Goal: Find specific page/section: Find specific page/section

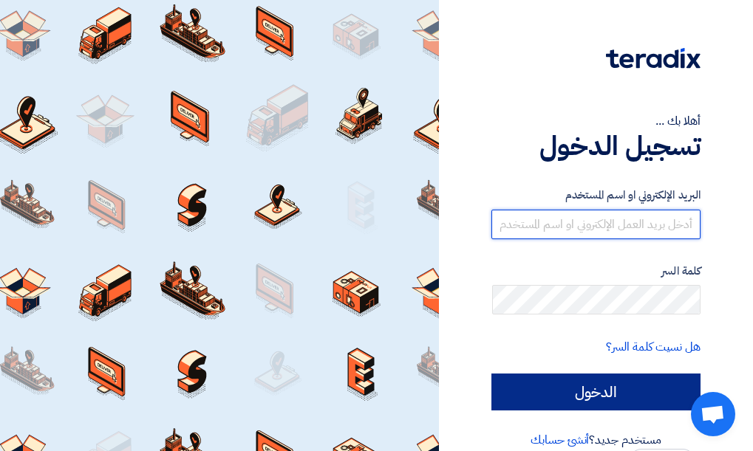
type input "[EMAIL_ADDRESS][PERSON_NAME][DOMAIN_NAME]"
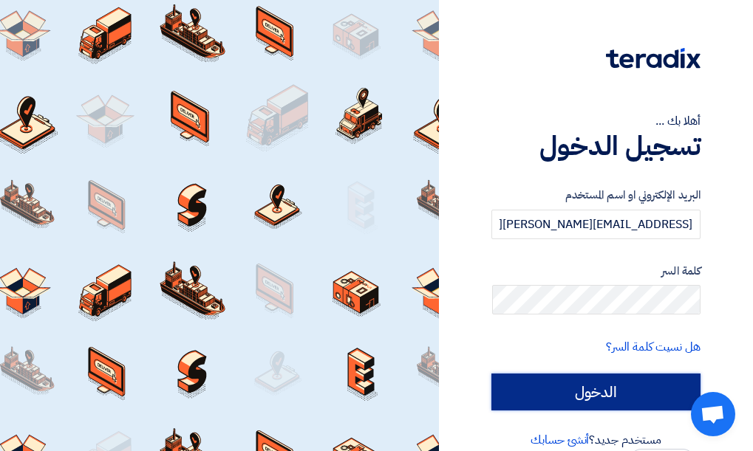
click at [574, 394] on input "الدخول" at bounding box center [595, 392] width 209 height 37
type input "Sign in"
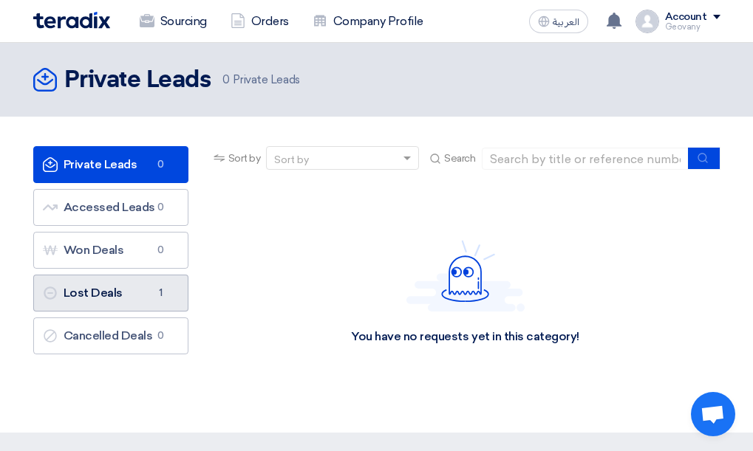
click at [109, 295] on link "Lost Deals Lost Deals 1" at bounding box center [110, 293] width 155 height 37
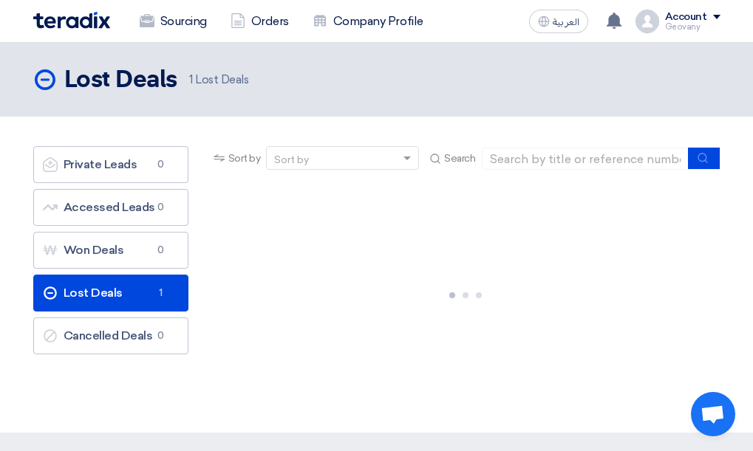
click at [44, 56] on header "Lost Deals Lost Deals 1 Lost Deals" at bounding box center [376, 80] width 753 height 74
click at [106, 282] on link "Lost Deals Lost Deals 1" at bounding box center [110, 293] width 155 height 37
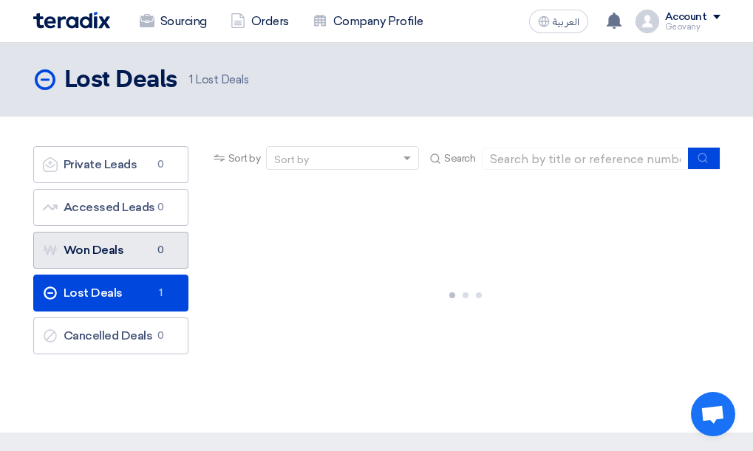
click at [109, 253] on link "Won Deals Won Deals 0" at bounding box center [110, 250] width 155 height 37
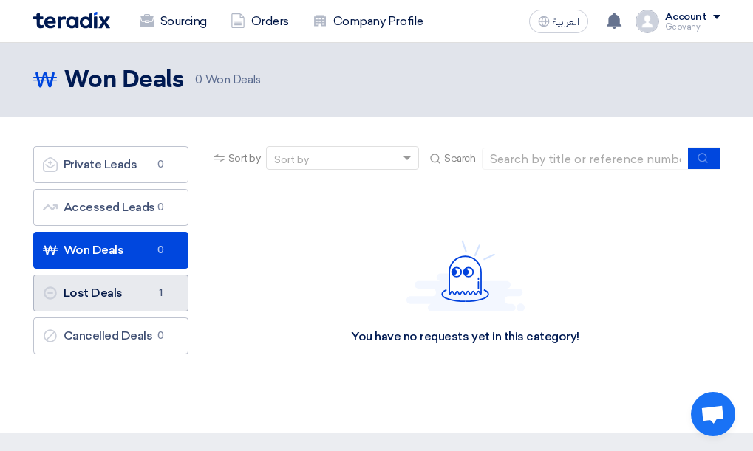
click at [109, 294] on link "Lost Deals Lost Deals 1" at bounding box center [110, 293] width 155 height 37
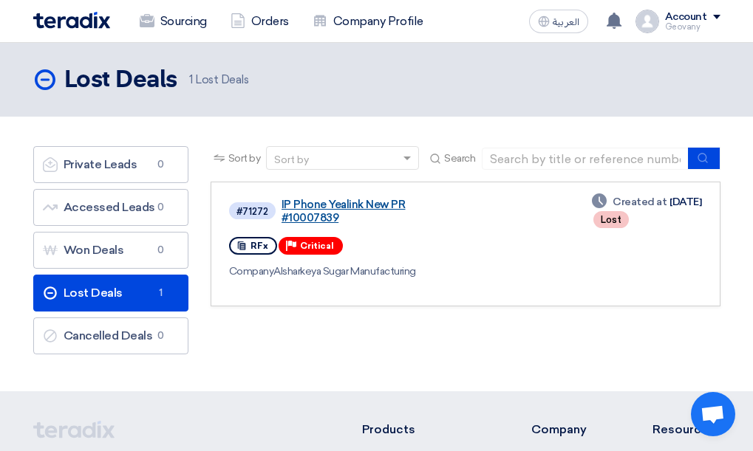
click at [321, 210] on link "IP Phone Yealink New PR #10007839" at bounding box center [369, 211] width 177 height 27
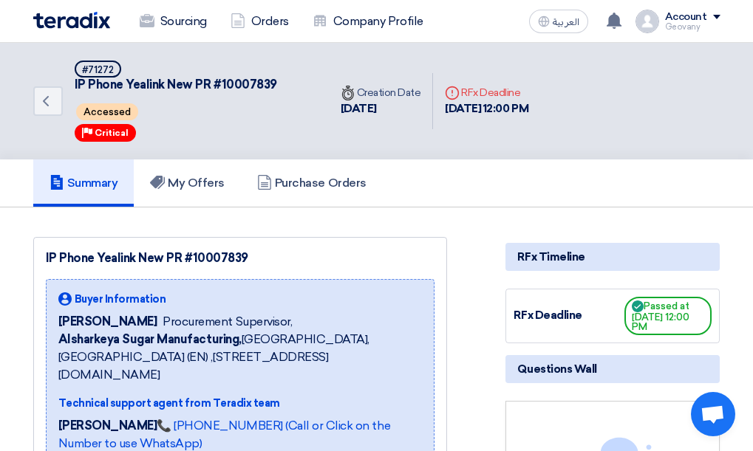
scroll to position [222, 0]
